Goal: Check status: Check status

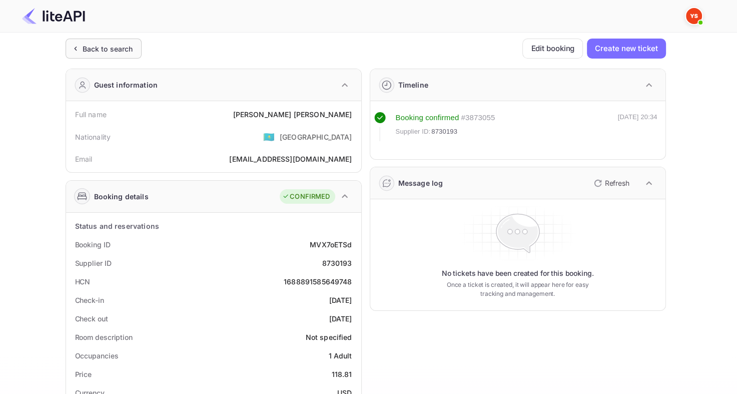
click at [96, 52] on div "Back to search" at bounding box center [108, 49] width 51 height 11
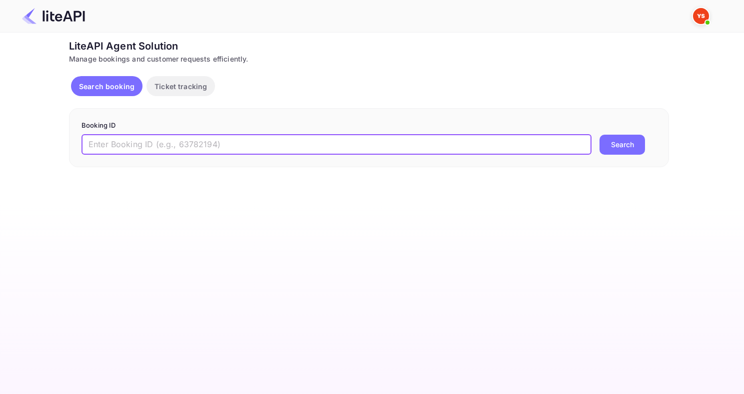
click at [214, 143] on input "text" at bounding box center [337, 145] width 510 height 20
paste input "8158221"
type input "8158221"
click at [600, 135] on button "Search" at bounding box center [623, 145] width 46 height 20
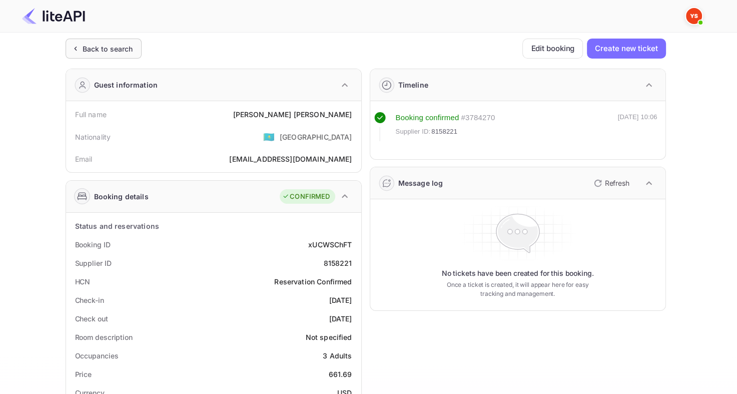
click at [85, 47] on div "Back to search" at bounding box center [108, 49] width 51 height 11
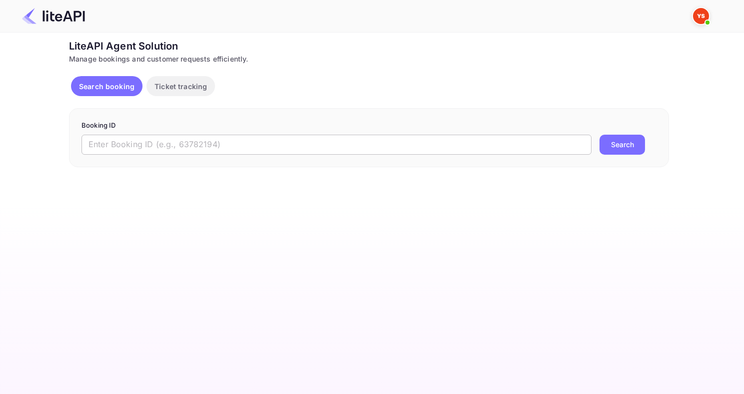
click at [177, 141] on input "text" at bounding box center [337, 145] width 510 height 20
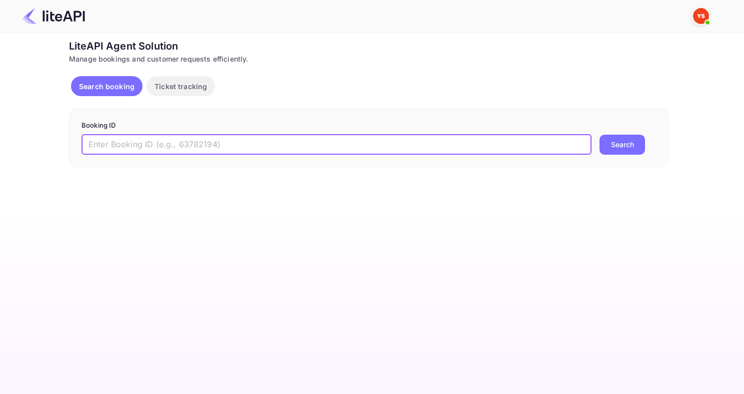
paste input "8656426"
type input "8656426"
click at [600, 135] on button "Search" at bounding box center [623, 145] width 46 height 20
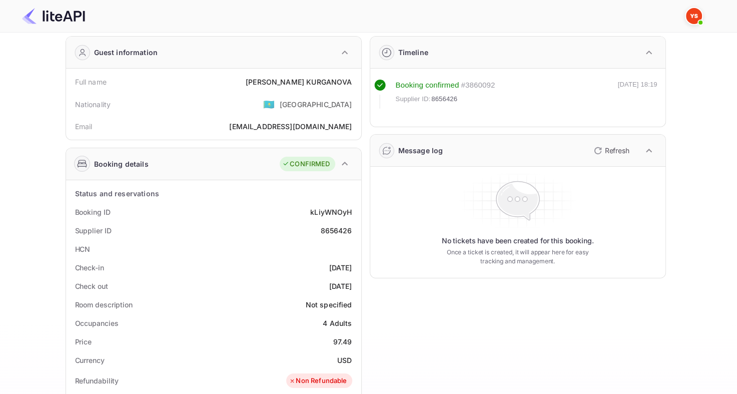
scroll to position [50, 0]
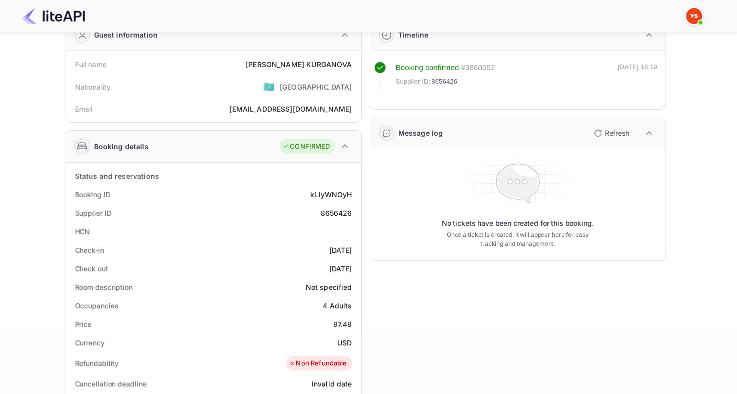
click at [328, 211] on div "8656426" at bounding box center [336, 213] width 32 height 11
copy div "8656426"
drag, startPoint x: 282, startPoint y: 64, endPoint x: 353, endPoint y: 67, distance: 71.1
click at [353, 67] on div "Full name [PERSON_NAME]" at bounding box center [213, 64] width 287 height 19
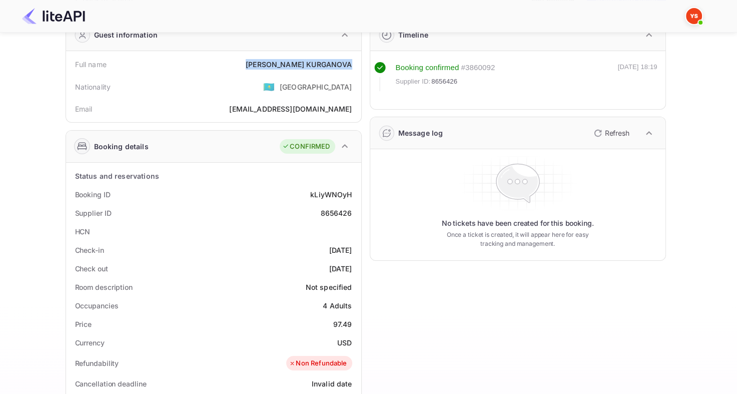
copy div "[PERSON_NAME]"
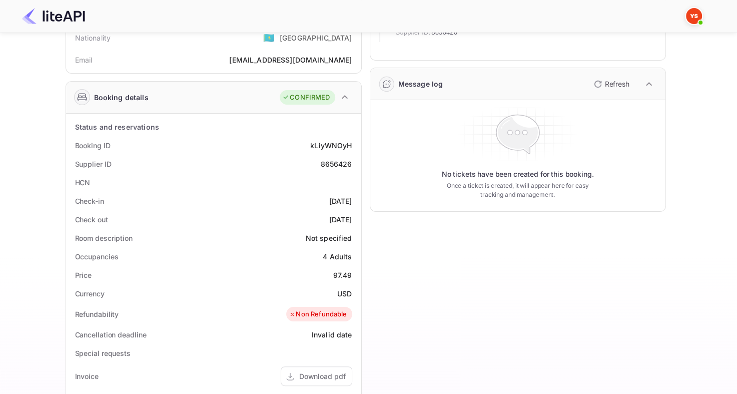
scroll to position [150, 0]
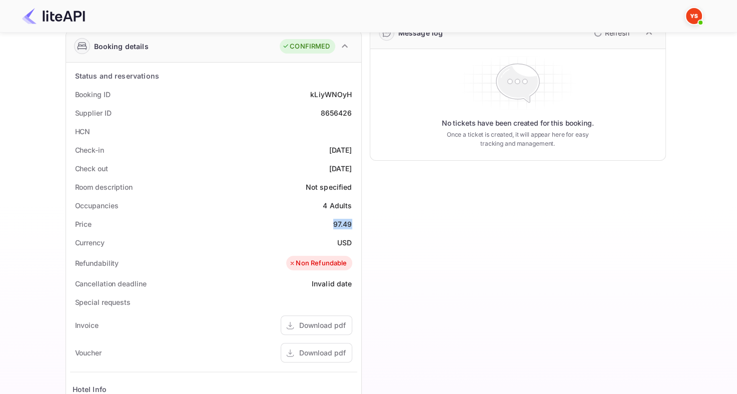
drag, startPoint x: 326, startPoint y: 226, endPoint x: 355, endPoint y: 219, distance: 29.8
click at [355, 219] on div "Price 97.49" at bounding box center [213, 224] width 287 height 19
copy div "97.49"
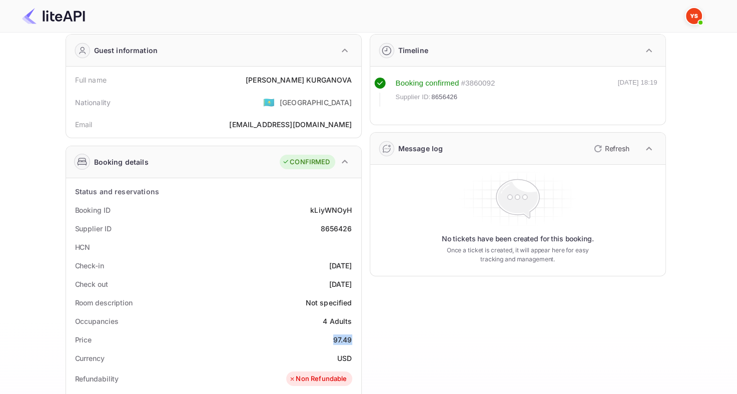
scroll to position [0, 0]
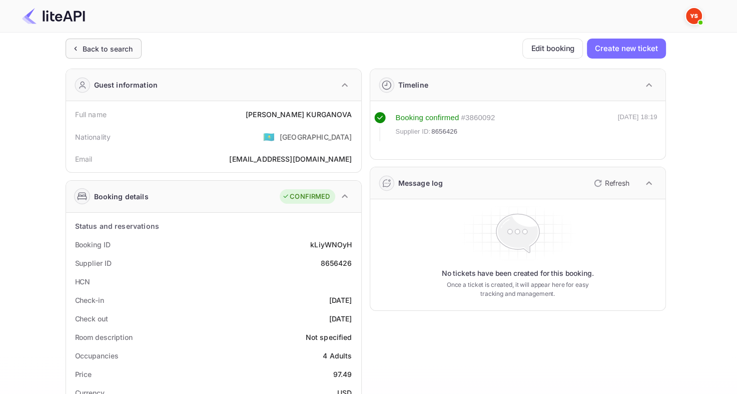
click at [102, 45] on div "Back to search" at bounding box center [108, 49] width 51 height 11
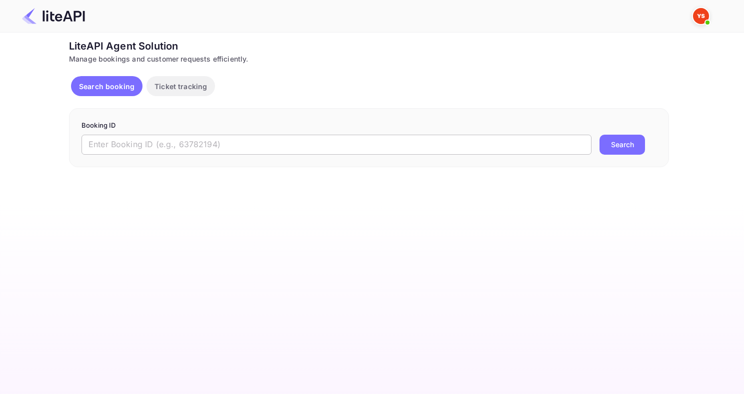
click at [193, 136] on input "text" at bounding box center [337, 145] width 510 height 20
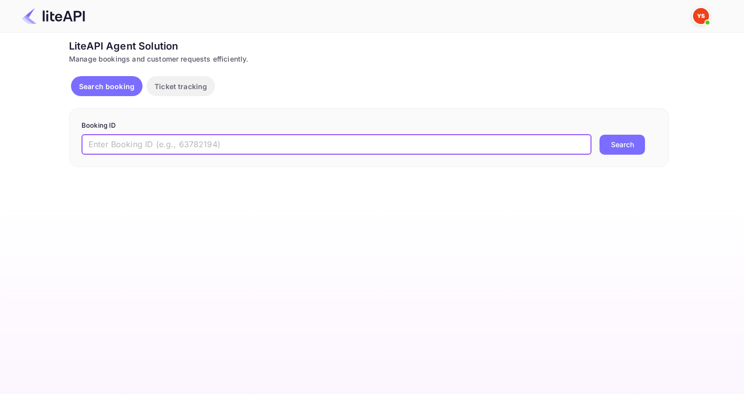
paste input "8769431"
type input "8769431"
click at [600, 135] on button "Search" at bounding box center [623, 145] width 46 height 20
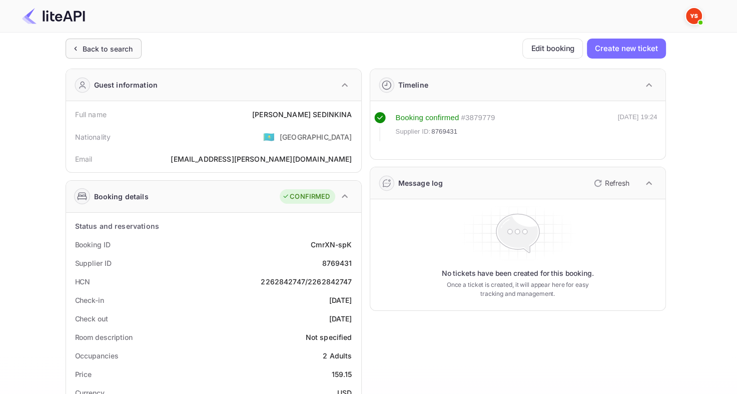
click at [116, 52] on div "Back to search" at bounding box center [108, 49] width 51 height 11
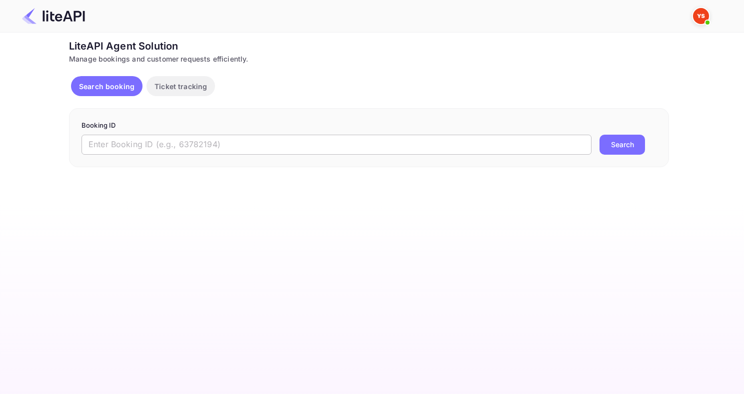
click at [218, 140] on input "text" at bounding box center [337, 145] width 510 height 20
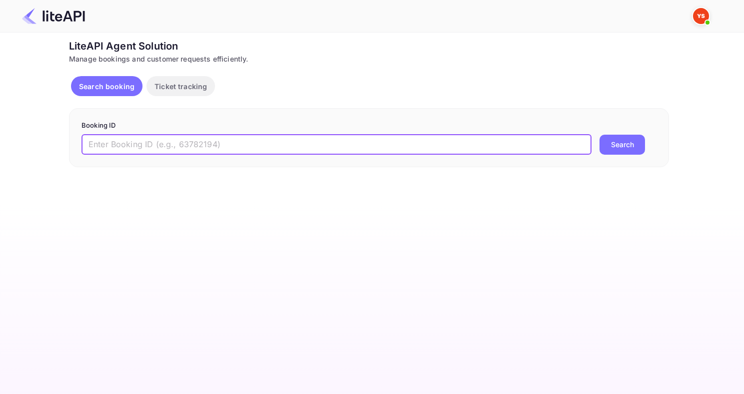
paste input "6885083"
type input "6885083"
click at [600, 135] on button "Search" at bounding box center [623, 145] width 46 height 20
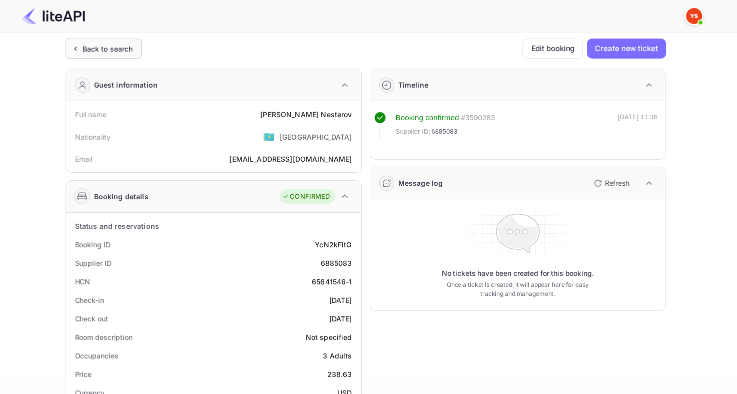
click at [74, 44] on icon at bounding box center [75, 49] width 11 height 10
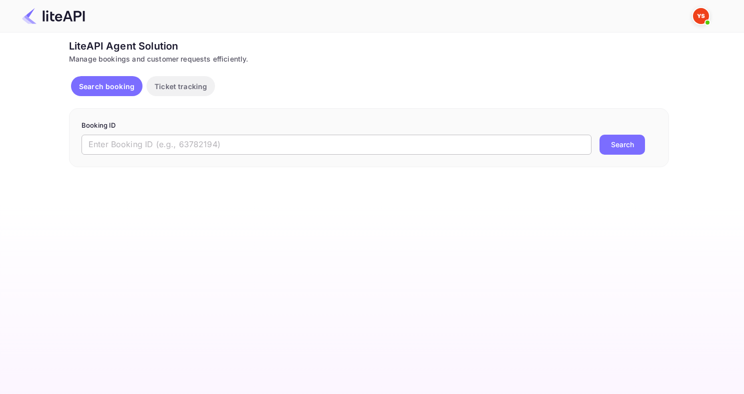
click at [334, 147] on input "text" at bounding box center [337, 145] width 510 height 20
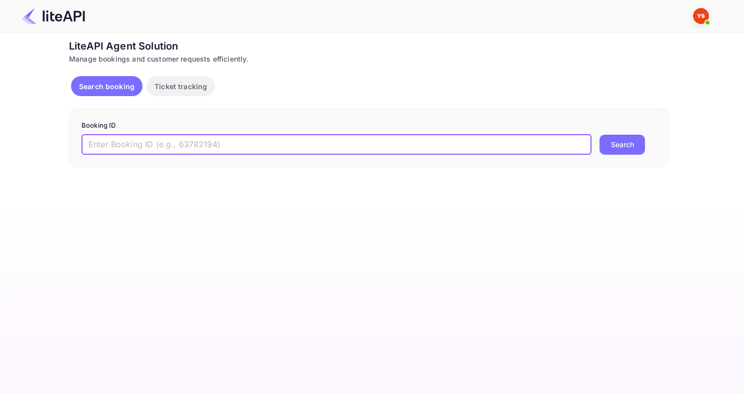
paste input "8861079"
type input "8861079"
click at [600, 135] on button "Search" at bounding box center [623, 145] width 46 height 20
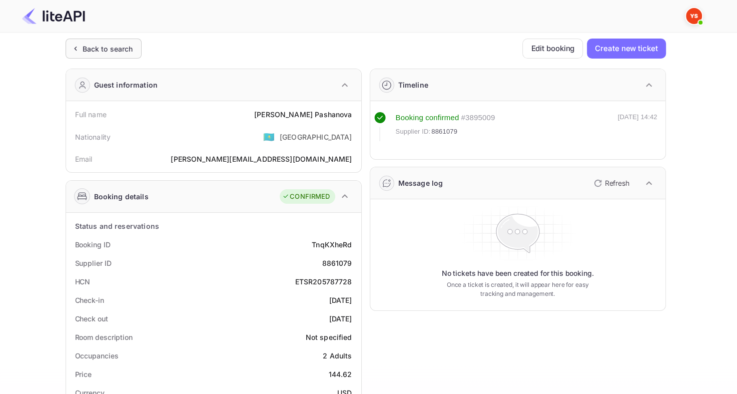
click at [116, 40] on div "Back to search" at bounding box center [104, 49] width 76 height 20
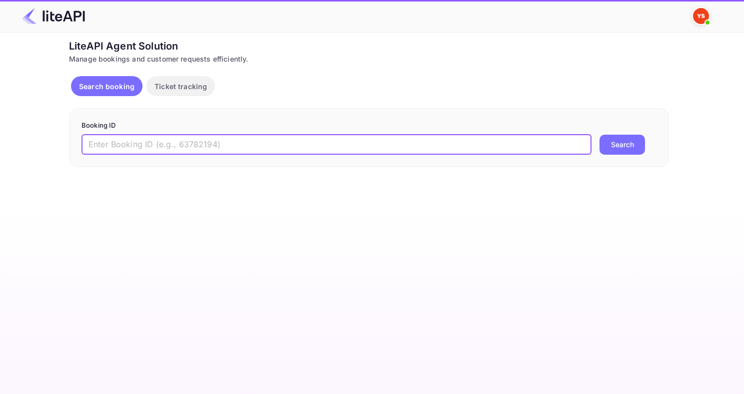
click at [326, 141] on input "text" at bounding box center [337, 145] width 510 height 20
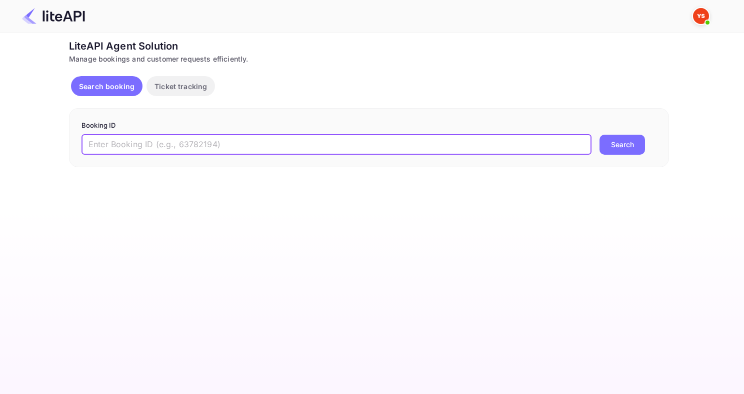
paste input "8879738"
type input "8879738"
click at [600, 135] on button "Search" at bounding box center [623, 145] width 46 height 20
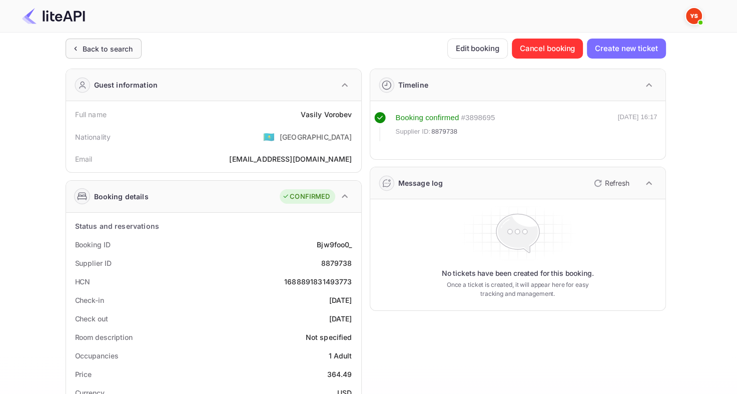
click at [98, 44] on div "Back to search" at bounding box center [108, 49] width 51 height 11
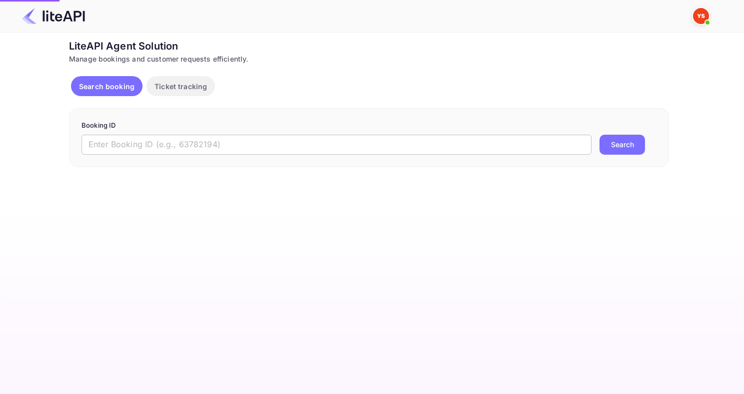
click at [204, 141] on input "text" at bounding box center [337, 145] width 510 height 20
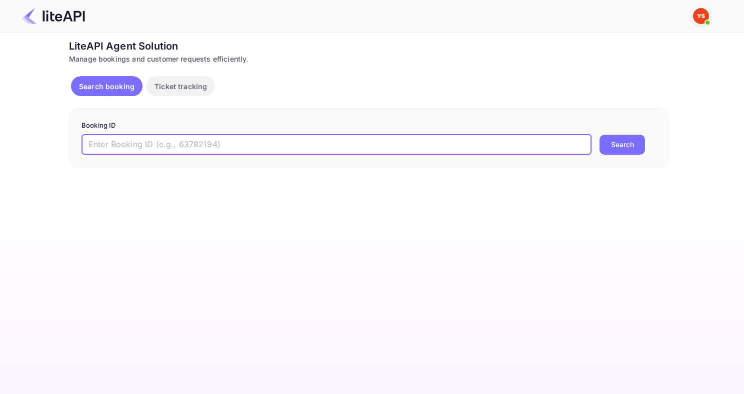
paste input "8092660"
type input "8092660"
click at [600, 135] on button "Search" at bounding box center [623, 145] width 46 height 20
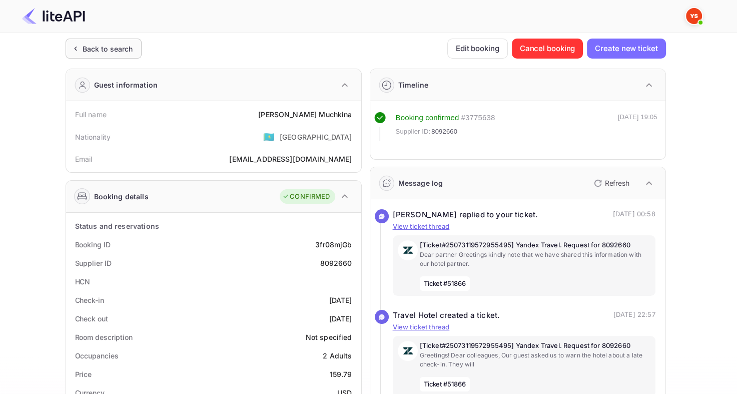
click at [119, 51] on div "Back to search" at bounding box center [108, 49] width 51 height 11
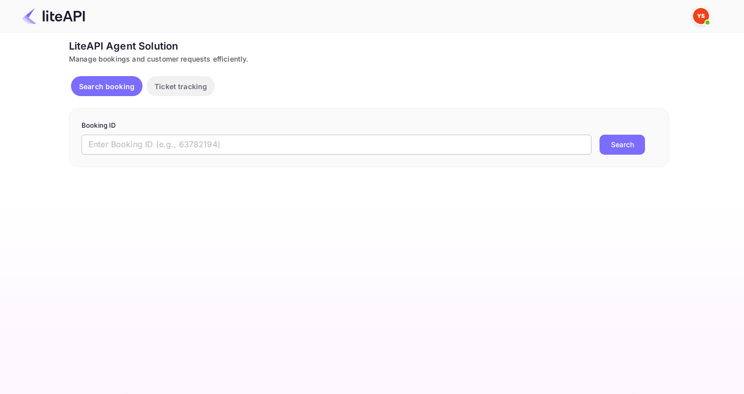
click at [436, 149] on input "text" at bounding box center [337, 145] width 510 height 20
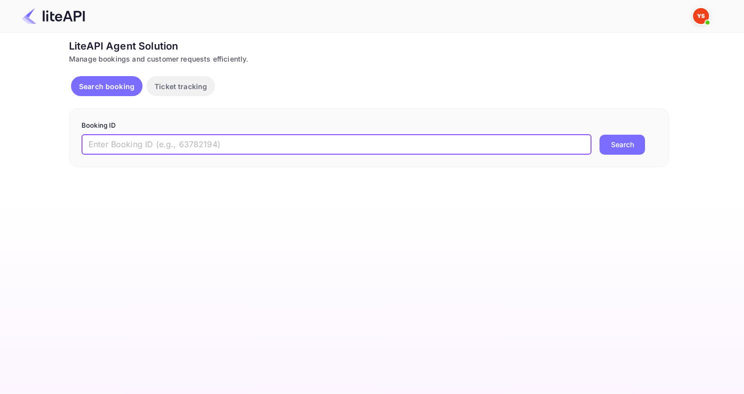
paste input "8783091"
type input "8783091"
click at [600, 135] on button "Search" at bounding box center [623, 145] width 46 height 20
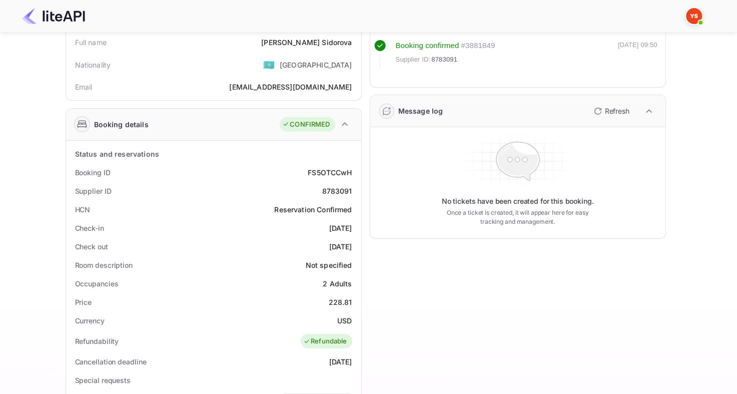
scroll to position [200, 0]
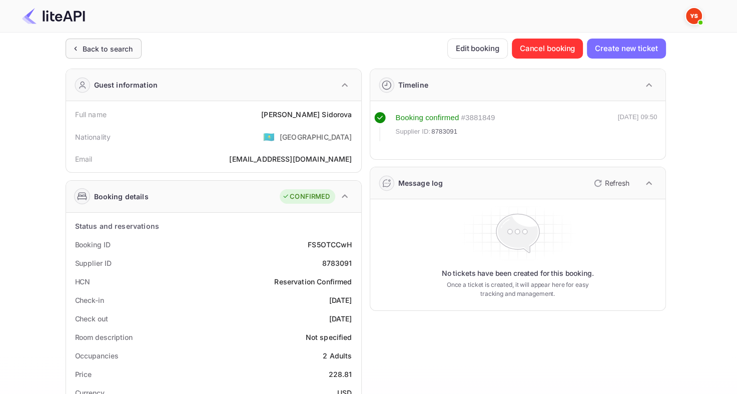
click at [112, 56] on div "Back to search" at bounding box center [104, 49] width 76 height 20
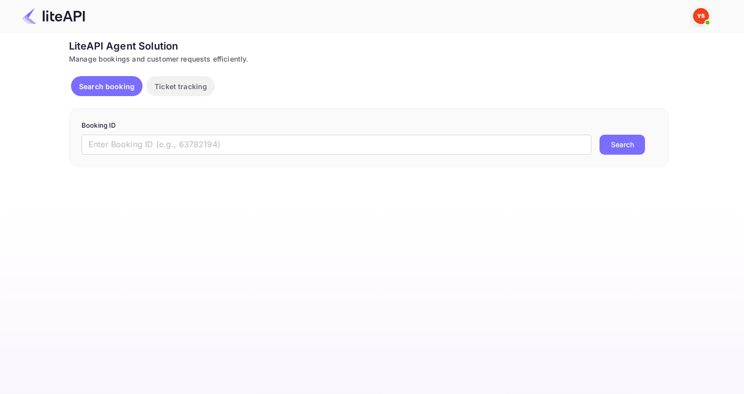
click at [229, 134] on form "Booking ID ​ Search" at bounding box center [369, 138] width 575 height 34
click at [214, 144] on input "text" at bounding box center [337, 145] width 510 height 20
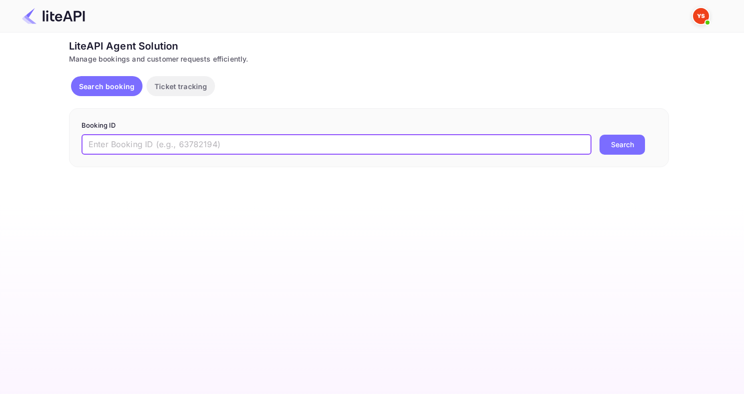
paste input "8425719"
type input "8425719"
click at [600, 135] on button "Search" at bounding box center [623, 145] width 46 height 20
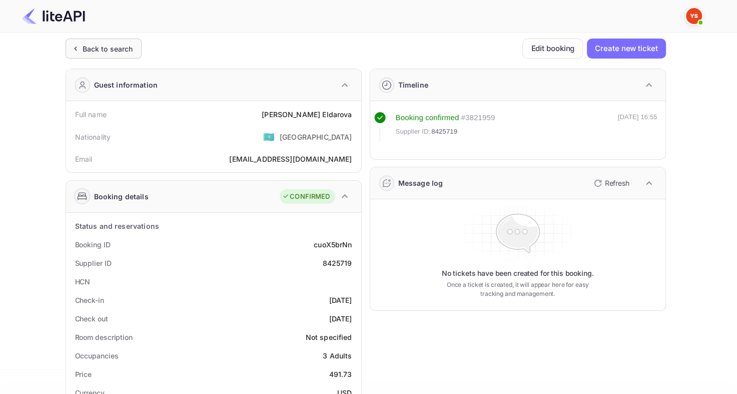
click at [84, 54] on div "Back to search" at bounding box center [104, 49] width 76 height 20
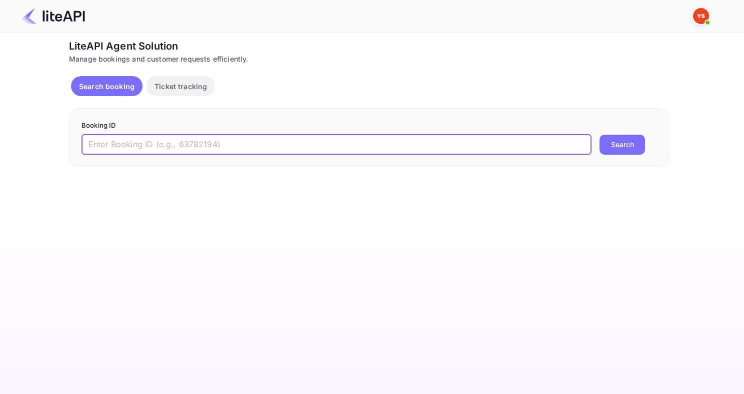
click at [225, 145] on input "text" at bounding box center [337, 145] width 510 height 20
paste input "7264992"
type input "7264992"
click at [600, 135] on button "Search" at bounding box center [623, 145] width 46 height 20
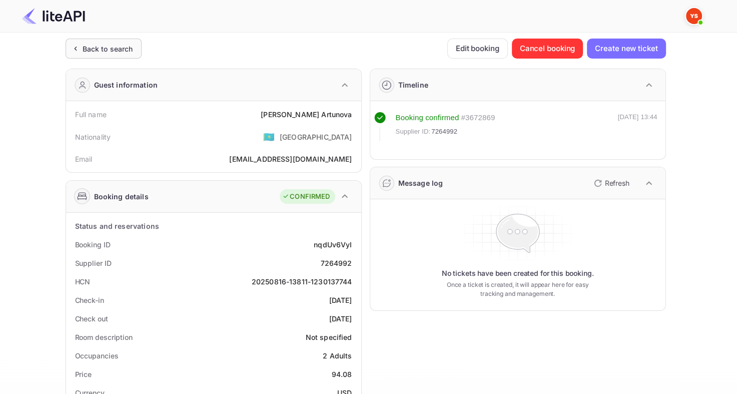
click at [83, 44] on div "Back to search" at bounding box center [108, 49] width 51 height 11
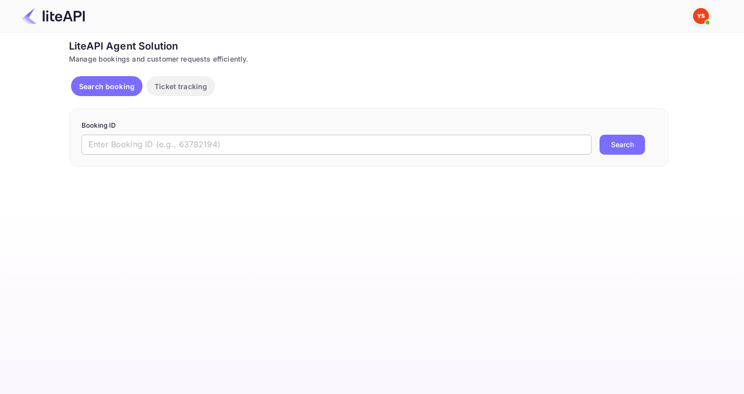
click at [210, 135] on input "text" at bounding box center [337, 145] width 510 height 20
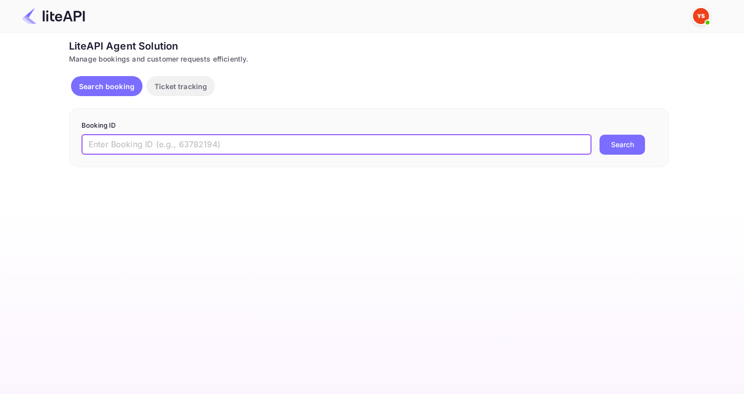
paste input "8384413"
type input "8384413"
click at [600, 135] on button "Search" at bounding box center [623, 145] width 46 height 20
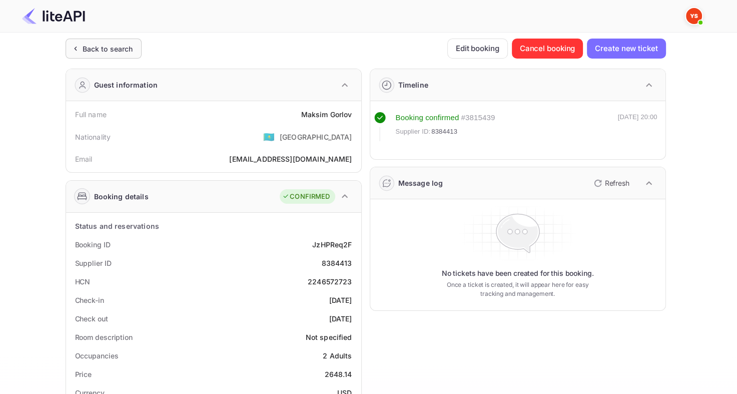
click at [83, 50] on div "Back to search" at bounding box center [108, 49] width 51 height 11
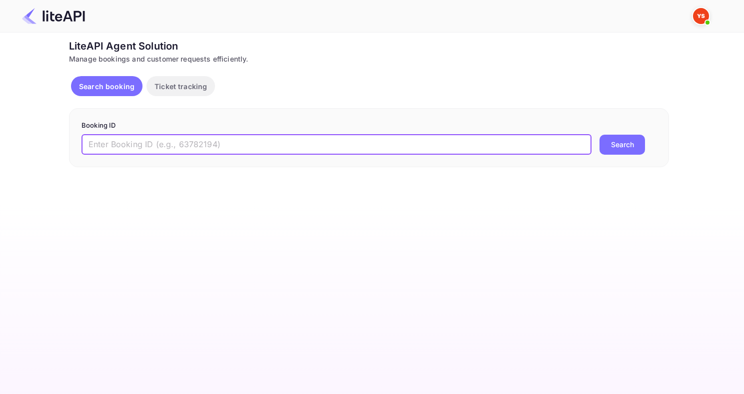
click at [372, 140] on input "text" at bounding box center [337, 145] width 510 height 20
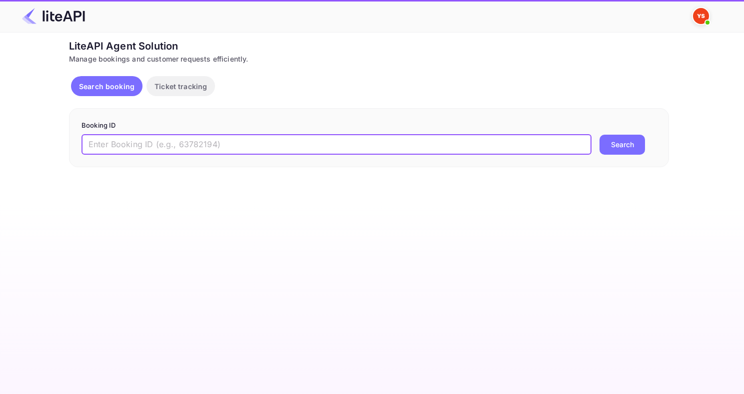
paste input "8882437"
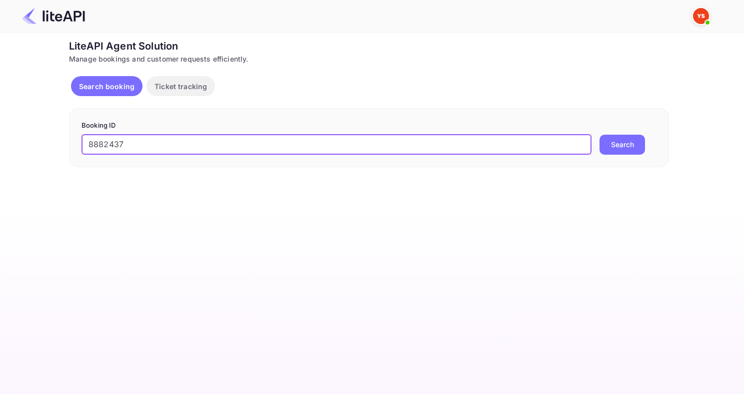
type input "8882437"
click at [600, 135] on button "Search" at bounding box center [623, 145] width 46 height 20
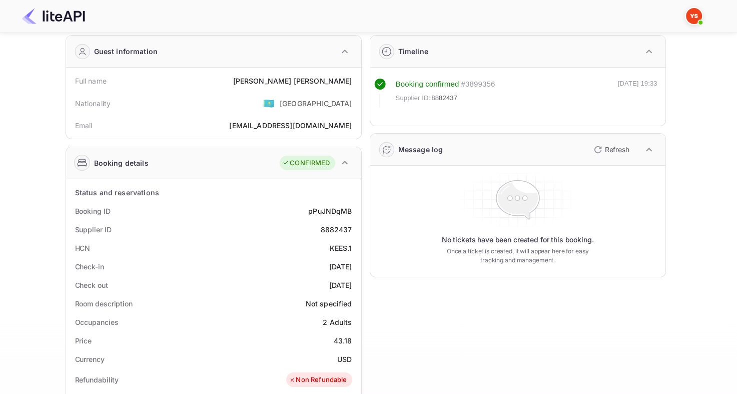
scroll to position [50, 0]
